Goal: Task Accomplishment & Management: Manage account settings

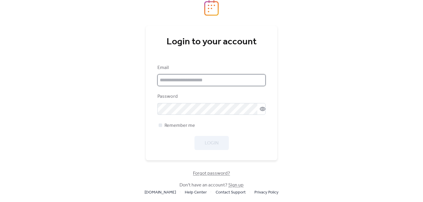
type input "**********"
click at [201, 79] on input "**********" at bounding box center [212, 80] width 108 height 12
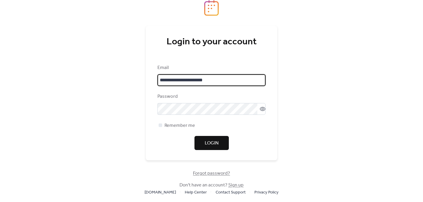
click at [215, 140] on span "Login" at bounding box center [212, 143] width 14 height 7
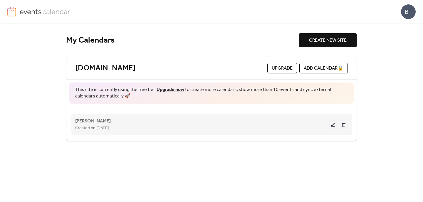
click at [172, 122] on div "[PERSON_NAME] Created on [DATE]" at bounding box center [202, 125] width 254 height 14
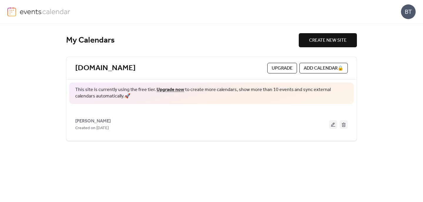
click at [331, 124] on button at bounding box center [333, 124] width 8 height 9
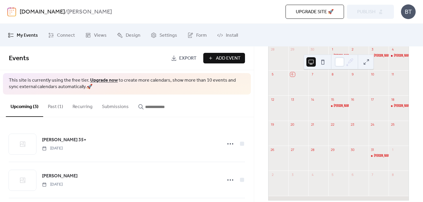
click at [60, 110] on button "Past (1)" at bounding box center [55, 106] width 25 height 22
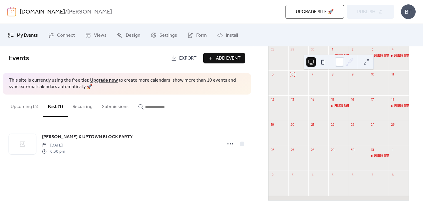
click at [16, 104] on button "Upcoming (3)" at bounding box center [24, 106] width 37 height 22
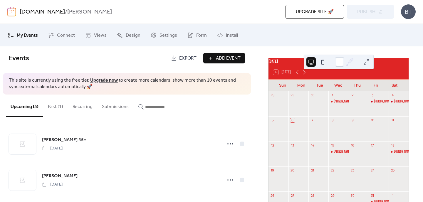
scroll to position [20, 0]
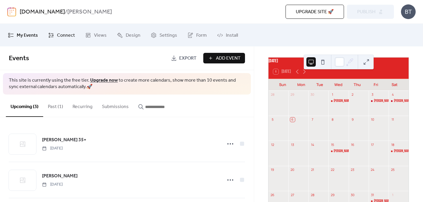
click at [58, 39] on span "Connect" at bounding box center [66, 35] width 18 height 9
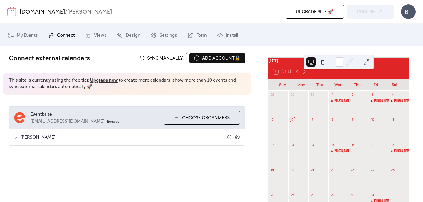
click at [69, 136] on span "[PERSON_NAME]" at bounding box center [123, 137] width 207 height 7
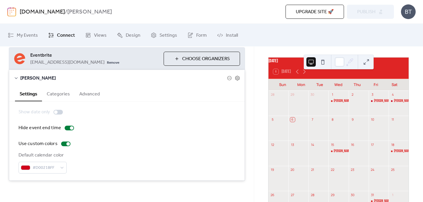
click at [58, 92] on button "Categories" at bounding box center [58, 93] width 33 height 14
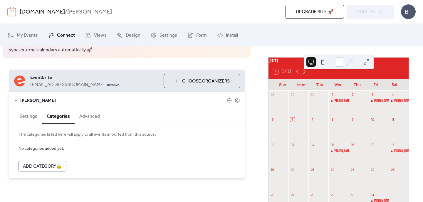
click at [93, 115] on button "Advanced" at bounding box center [90, 116] width 30 height 14
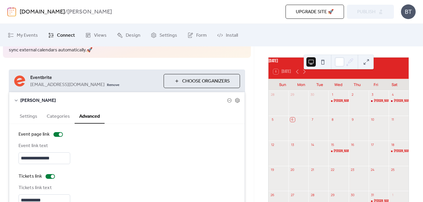
click at [31, 114] on button "Settings" at bounding box center [28, 116] width 27 height 14
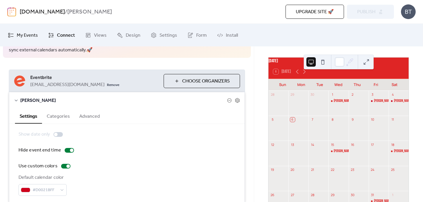
click at [24, 35] on span "My Events" at bounding box center [27, 35] width 21 height 9
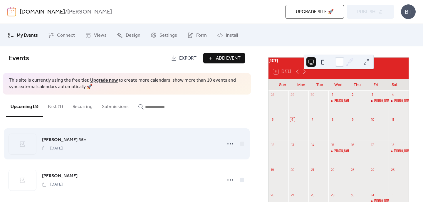
click at [183, 147] on div "[PERSON_NAME] 35+ [DATE]" at bounding box center [130, 143] width 177 height 15
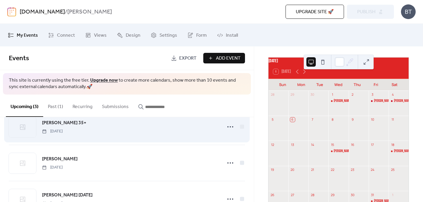
scroll to position [41, 0]
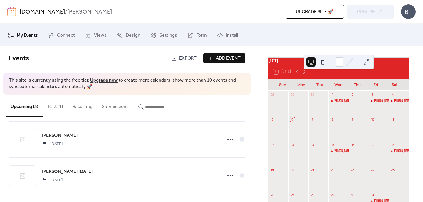
click at [80, 104] on button "Recurring" at bounding box center [82, 106] width 29 height 22
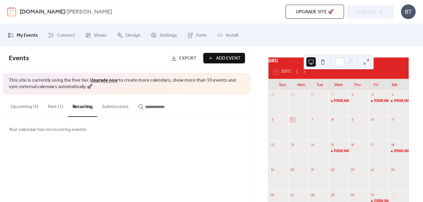
click at [151, 107] on input "button" at bounding box center [162, 106] width 35 height 7
type input "*"
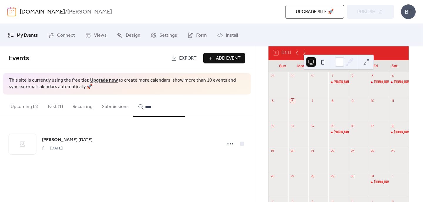
scroll to position [38, 0]
type input "****"
click at [374, 186] on div "[PERSON_NAME] [DATE]" at bounding box center [386, 183] width 24 height 5
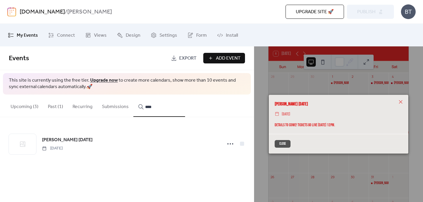
click at [277, 139] on div "Close" at bounding box center [339, 144] width 140 height 20
click at [283, 144] on button "Close" at bounding box center [283, 144] width 16 height 8
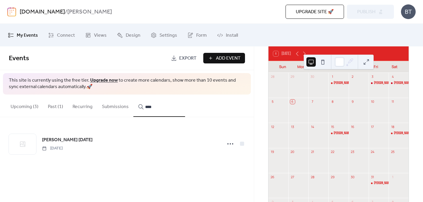
click at [210, 61] on button "Add Event" at bounding box center [224, 58] width 42 height 11
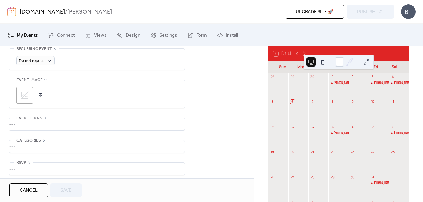
scroll to position [280, 0]
click at [23, 194] on span "Cancel" at bounding box center [29, 190] width 18 height 7
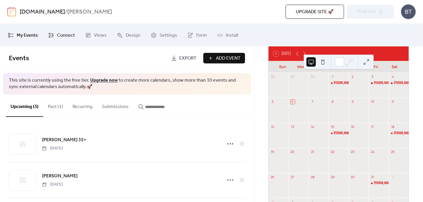
click at [61, 36] on span "Connect" at bounding box center [66, 35] width 18 height 9
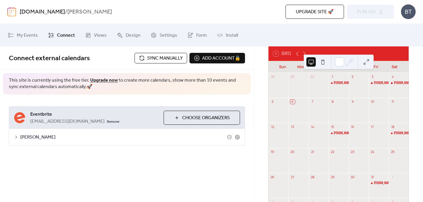
click at [165, 59] on span "Sync manually" at bounding box center [165, 58] width 36 height 7
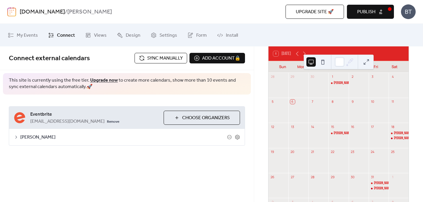
scroll to position [50, 0]
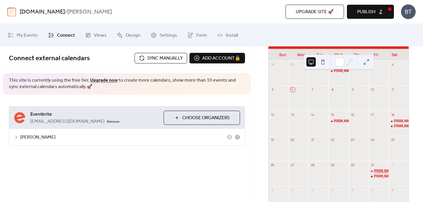
click at [378, 174] on div "[PERSON_NAME] [DATE]" at bounding box center [386, 171] width 24 height 5
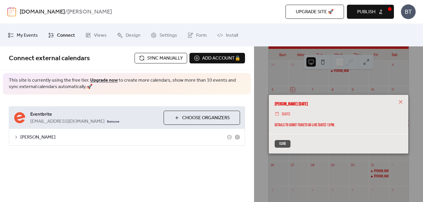
click at [15, 36] on link "My Events" at bounding box center [23, 35] width 39 height 18
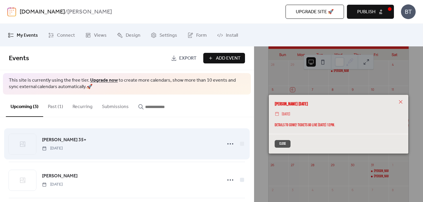
scroll to position [16, 0]
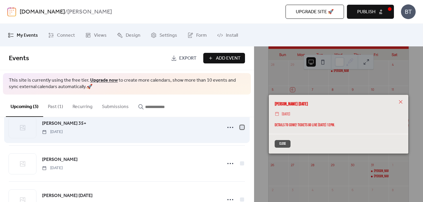
click at [241, 128] on div at bounding box center [242, 127] width 4 height 4
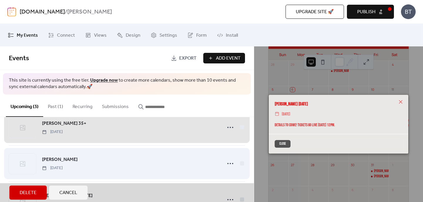
click at [241, 165] on div "[PERSON_NAME] [DATE]" at bounding box center [127, 164] width 236 height 36
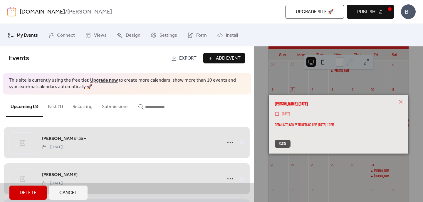
scroll to position [0, 0]
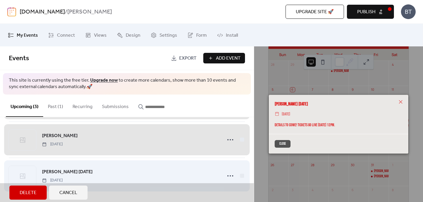
click at [239, 176] on div "[PERSON_NAME] [DATE] [DATE]" at bounding box center [127, 176] width 236 height 36
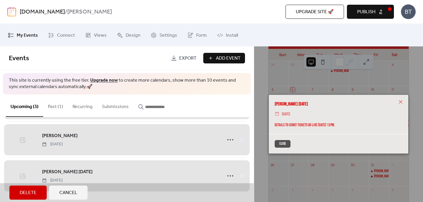
scroll to position [5, 0]
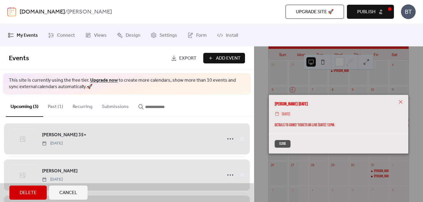
click at [239, 137] on div "[PERSON_NAME] 35+ [DATE]" at bounding box center [127, 139] width 236 height 36
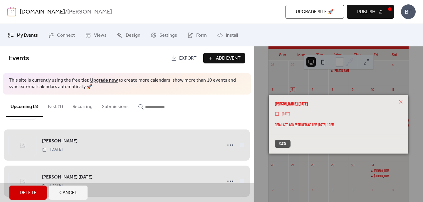
scroll to position [41, 0]
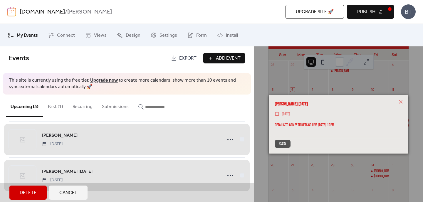
click at [29, 193] on span "Delete" at bounding box center [28, 193] width 17 height 7
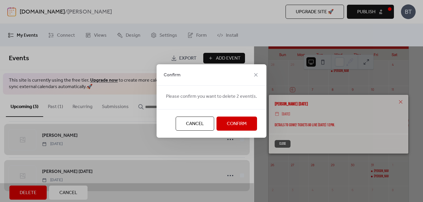
click at [229, 122] on span "Confirm" at bounding box center [237, 124] width 20 height 7
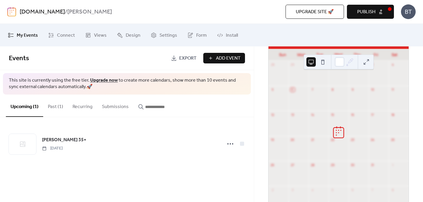
scroll to position [0, 0]
click at [336, 123] on div "[PERSON_NAME] 35+" at bounding box center [345, 121] width 22 height 5
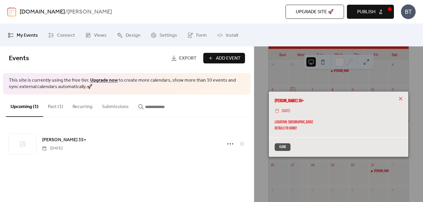
click at [402, 99] on icon at bounding box center [401, 99] width 4 height 4
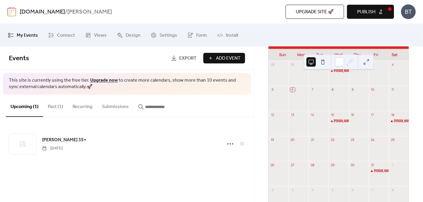
click at [369, 6] on button "Publish" at bounding box center [370, 12] width 47 height 14
click at [134, 33] on span "Design" at bounding box center [133, 35] width 15 height 9
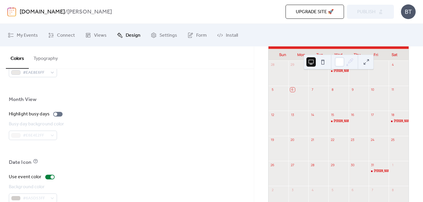
scroll to position [436, 0]
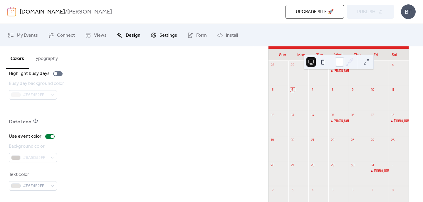
click at [160, 31] on span "Settings" at bounding box center [169, 35] width 18 height 9
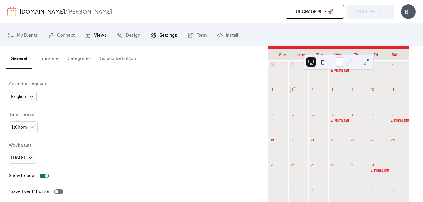
click at [88, 35] on icon at bounding box center [88, 35] width 4 height 4
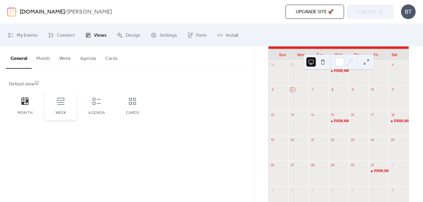
click at [61, 106] on icon at bounding box center [60, 101] width 9 height 9
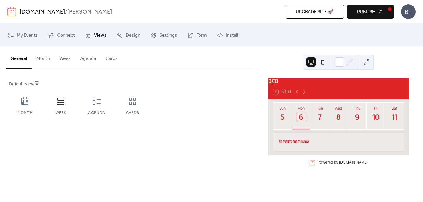
click at [79, 107] on div "Month Week Agenda Cards" at bounding box center [79, 105] width 140 height 29
click at [96, 107] on div "Agenda" at bounding box center [97, 105] width 32 height 29
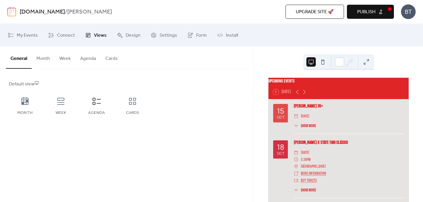
click at [373, 15] on span "Publish" at bounding box center [367, 12] width 18 height 7
click at [131, 104] on icon at bounding box center [132, 101] width 7 height 7
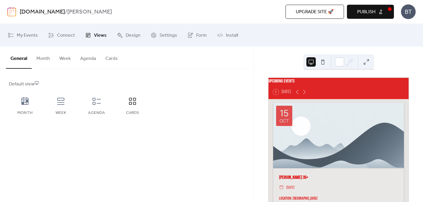
click at [362, 13] on span "Publish" at bounding box center [367, 12] width 18 height 7
click at [16, 108] on div "Month" at bounding box center [25, 105] width 32 height 29
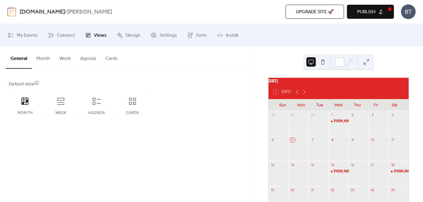
click at [43, 56] on button "Month" at bounding box center [43, 57] width 23 height 22
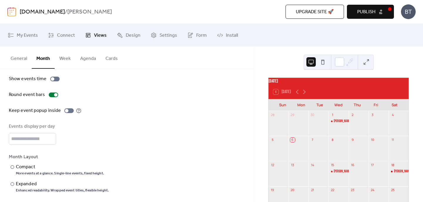
scroll to position [46, 0]
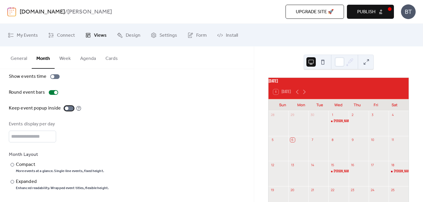
click at [68, 107] on div at bounding box center [68, 108] width 9 height 5
click at [365, 9] on span "Publish" at bounding box center [367, 12] width 18 height 7
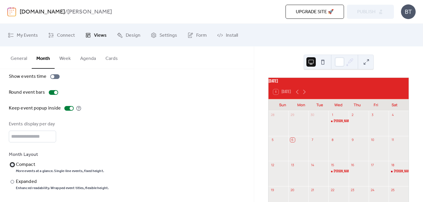
click at [14, 168] on label "​ Compact More events at a glance. Single-line events, fixed height." at bounding box center [59, 167] width 100 height 12
click at [366, 20] on div "[DOMAIN_NAME] / [PERSON_NAME] Upgrade site 🚀 Preview Publish BT" at bounding box center [211, 12] width 409 height 24
click at [366, 14] on span "Publish" at bounding box center [367, 12] width 18 height 7
click at [63, 61] on button "Week" at bounding box center [65, 57] width 21 height 22
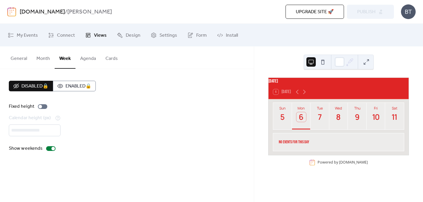
click at [85, 61] on button "Agenda" at bounding box center [88, 57] width 25 height 22
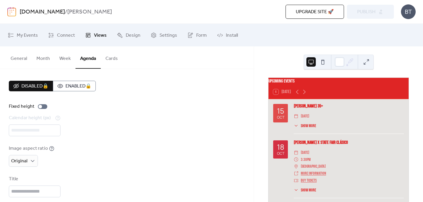
click at [109, 60] on button "Cards" at bounding box center [112, 57] width 22 height 22
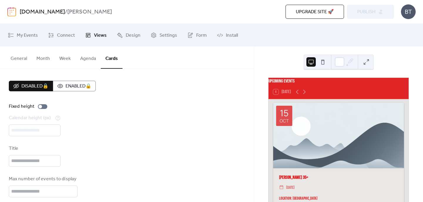
click at [12, 61] on button "General" at bounding box center [19, 57] width 26 height 22
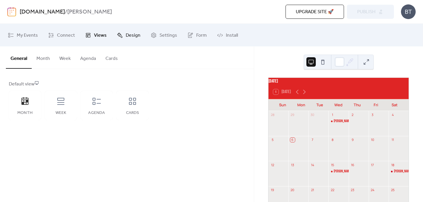
click at [132, 34] on span "Design" at bounding box center [133, 35] width 15 height 9
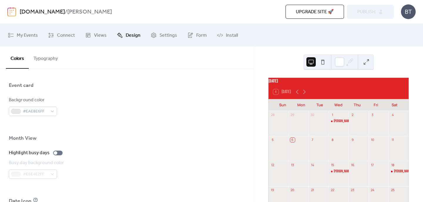
scroll to position [436, 0]
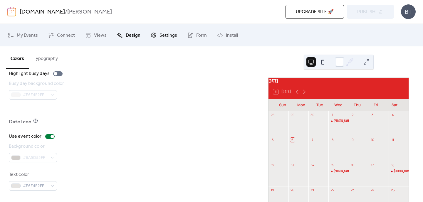
click at [161, 33] on span "Settings" at bounding box center [169, 35] width 18 height 9
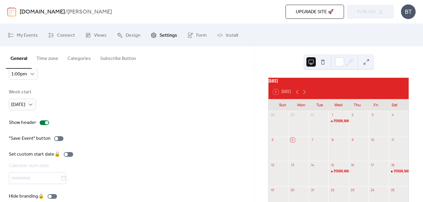
scroll to position [63, 0]
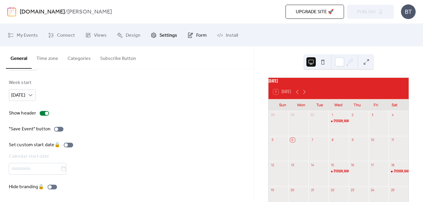
click at [192, 33] on link "Form" at bounding box center [197, 35] width 28 height 18
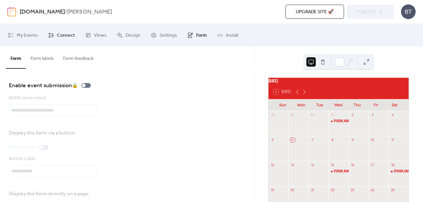
click at [53, 35] on icon at bounding box center [51, 35] width 6 height 6
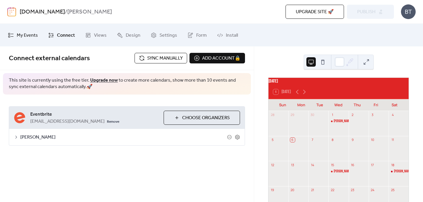
click at [27, 35] on span "My Events" at bounding box center [27, 35] width 21 height 9
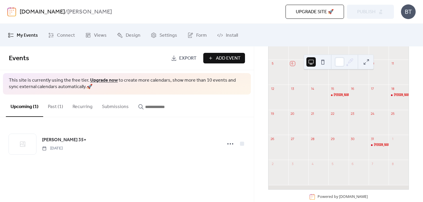
scroll to position [90, 0]
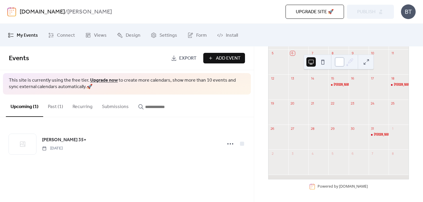
click at [338, 61] on div at bounding box center [339, 61] width 9 height 9
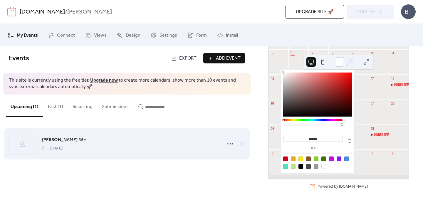
click at [233, 135] on div "[PERSON_NAME] 35+ [DATE]" at bounding box center [127, 144] width 236 height 36
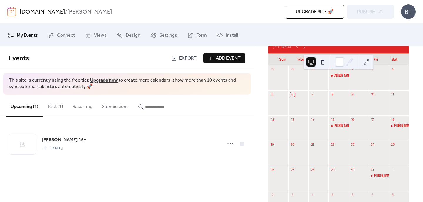
scroll to position [0, 0]
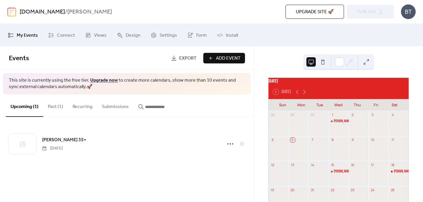
click at [49, 106] on button "Past (1)" at bounding box center [55, 106] width 25 height 22
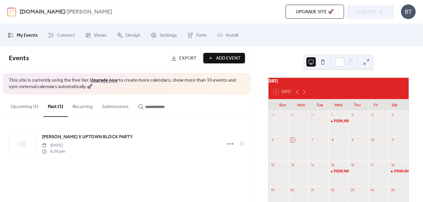
click at [224, 55] on span "Add Event" at bounding box center [228, 58] width 25 height 7
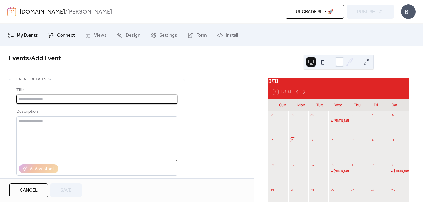
click at [64, 39] on span "Connect" at bounding box center [66, 35] width 18 height 9
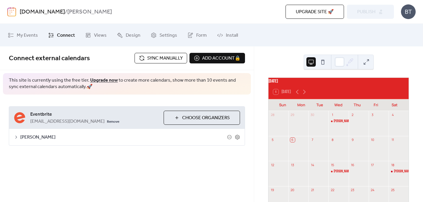
click at [158, 62] on span "Sync manually" at bounding box center [165, 58] width 36 height 7
click at [16, 136] on icon at bounding box center [16, 137] width 2 height 3
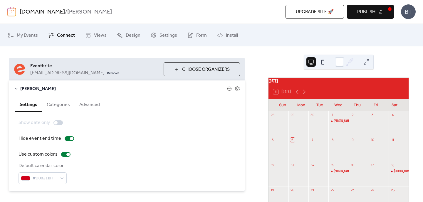
scroll to position [61, 0]
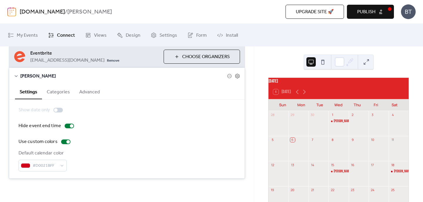
click at [58, 92] on button "Categories" at bounding box center [58, 91] width 33 height 14
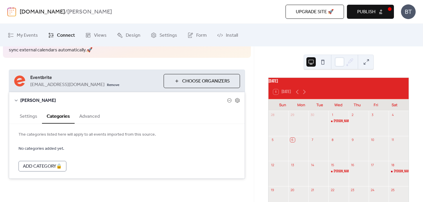
click at [90, 113] on button "Advanced" at bounding box center [90, 116] width 30 height 14
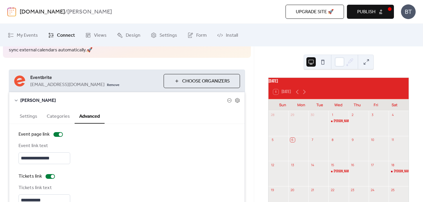
click at [21, 112] on button "Settings" at bounding box center [28, 116] width 27 height 14
